Goal: Task Accomplishment & Management: Manage account settings

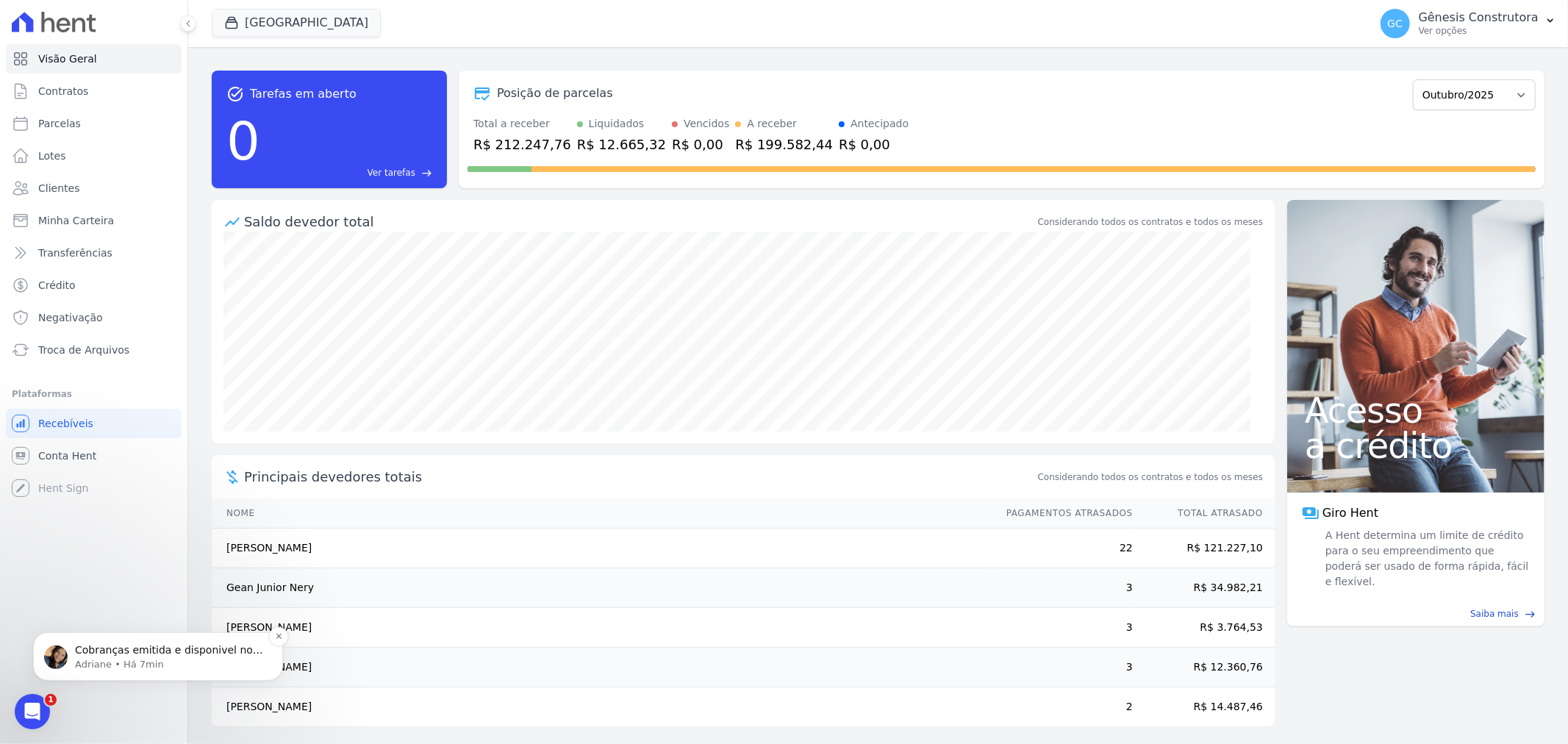
scroll to position [12683, 0]
click at [34, 709] on icon "Abertura do Messenger da Intercom" at bounding box center [31, 709] width 25 height 25
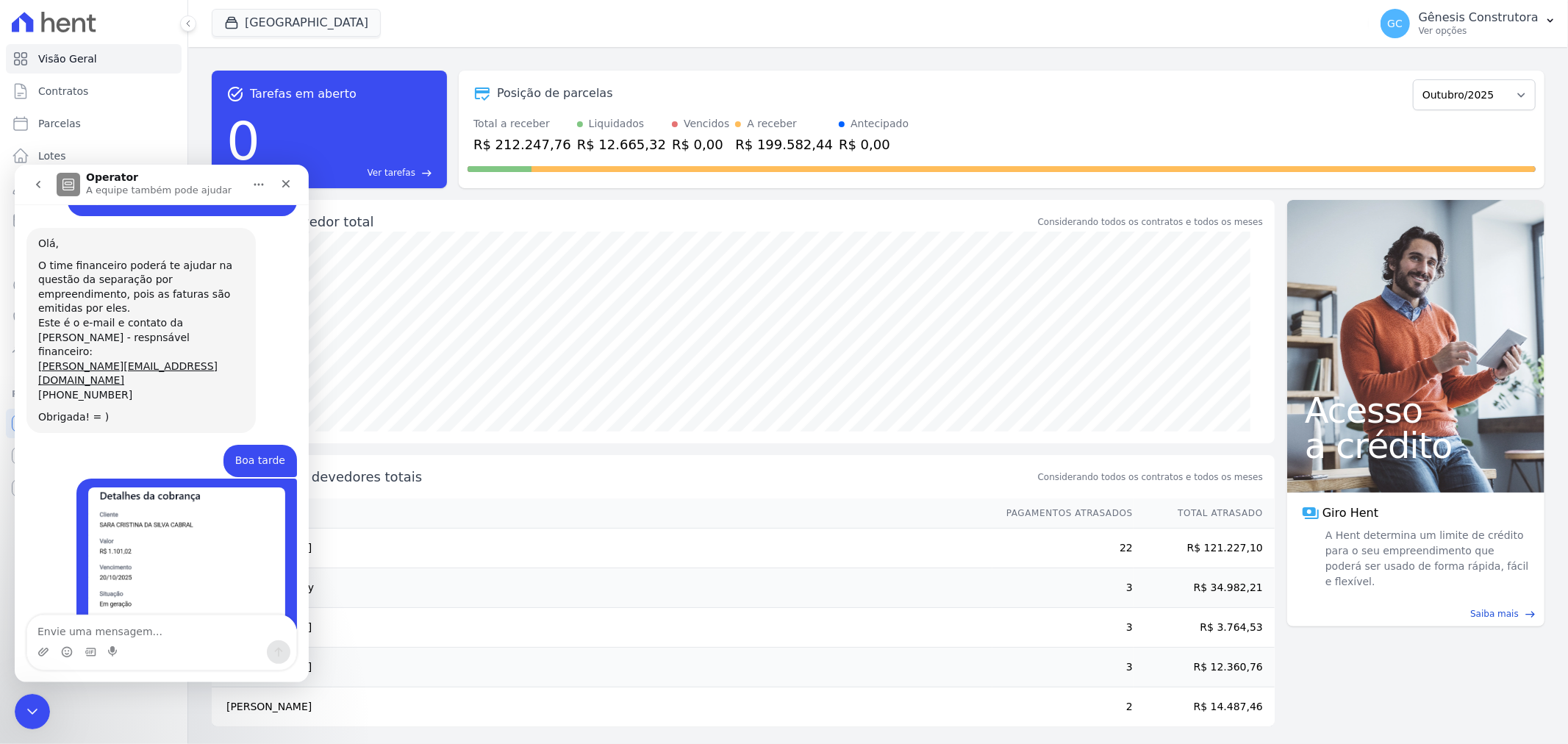
scroll to position [12707, 0]
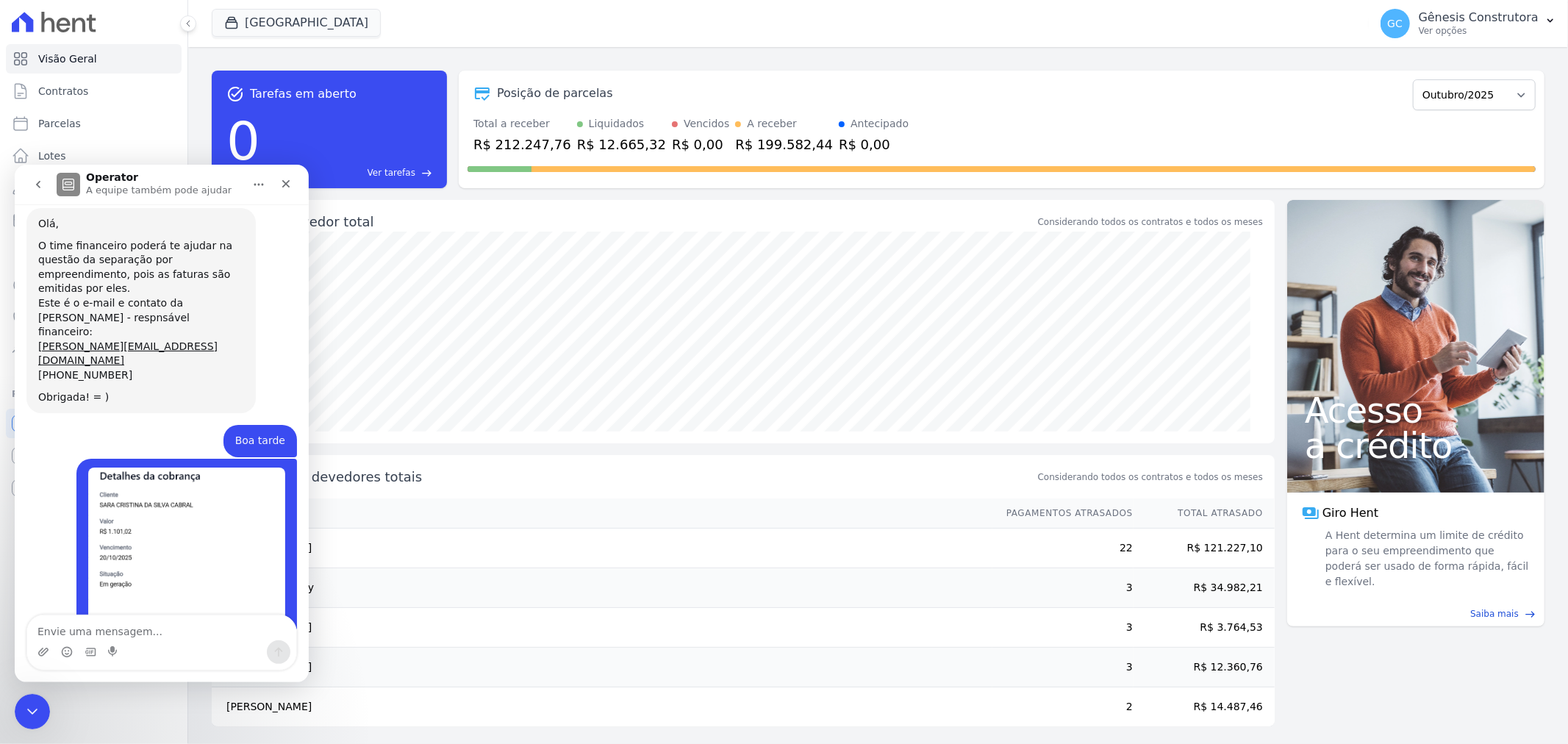
drag, startPoint x: 150, startPoint y: 392, endPoint x: 1270, endPoint y: 41, distance: 1173.7
click at [1263, 53] on div "task_alt Tarefas em aberto 0 Ver tarefas east Posição de parcelas Abril/2023 Ma…" at bounding box center [878, 395] width 1380 height 696
click at [1208, 56] on div "task_alt Tarefas em aberto 0 Ver tarefas east Posição de parcelas Abril/2023 Ma…" at bounding box center [878, 395] width 1380 height 696
